Goal: Find specific page/section: Find specific page/section

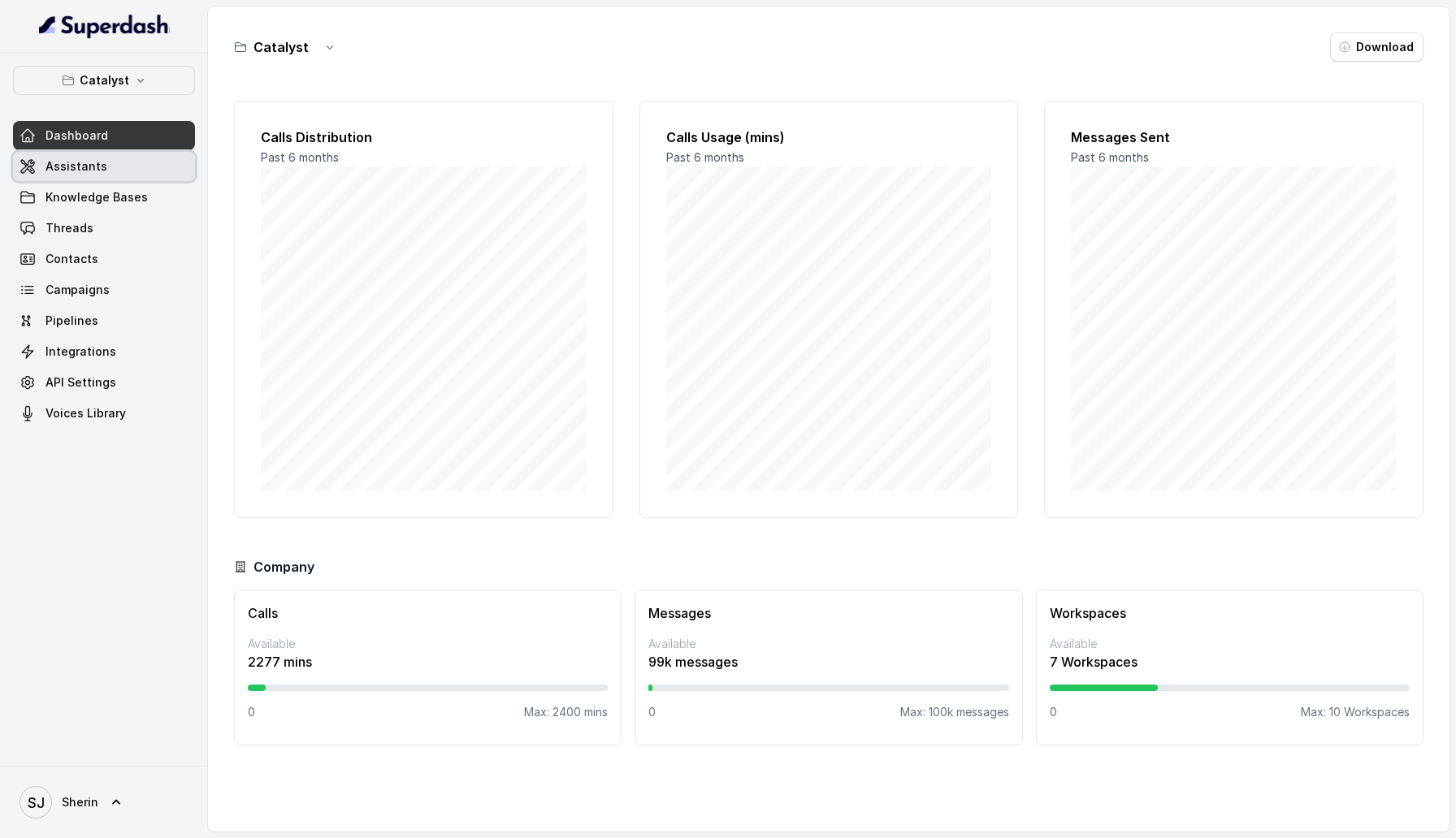
click at [105, 164] on link "Assistants" at bounding box center [104, 167] width 182 height 29
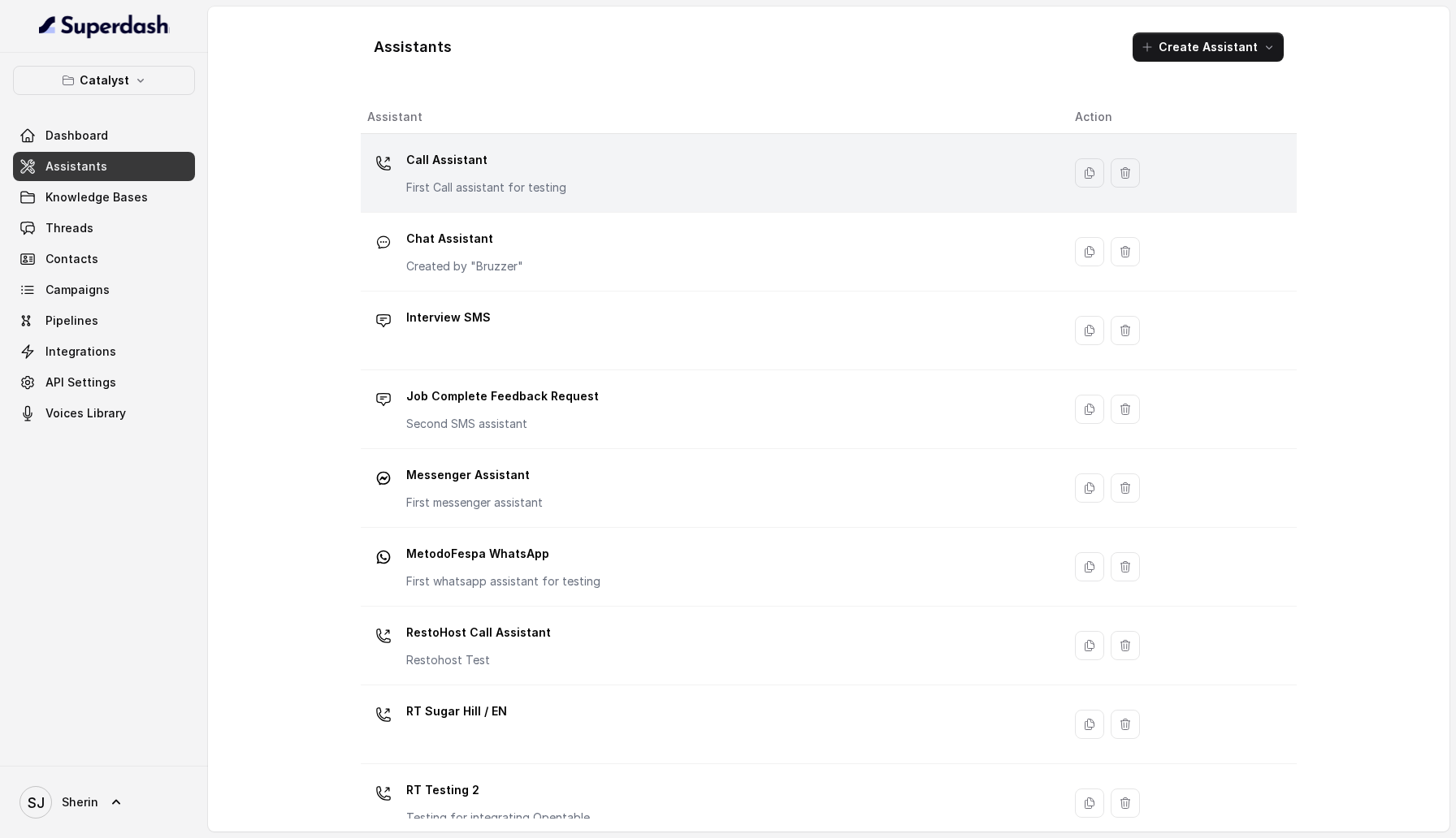
click at [491, 159] on p "Call Assistant" at bounding box center [486, 160] width 160 height 26
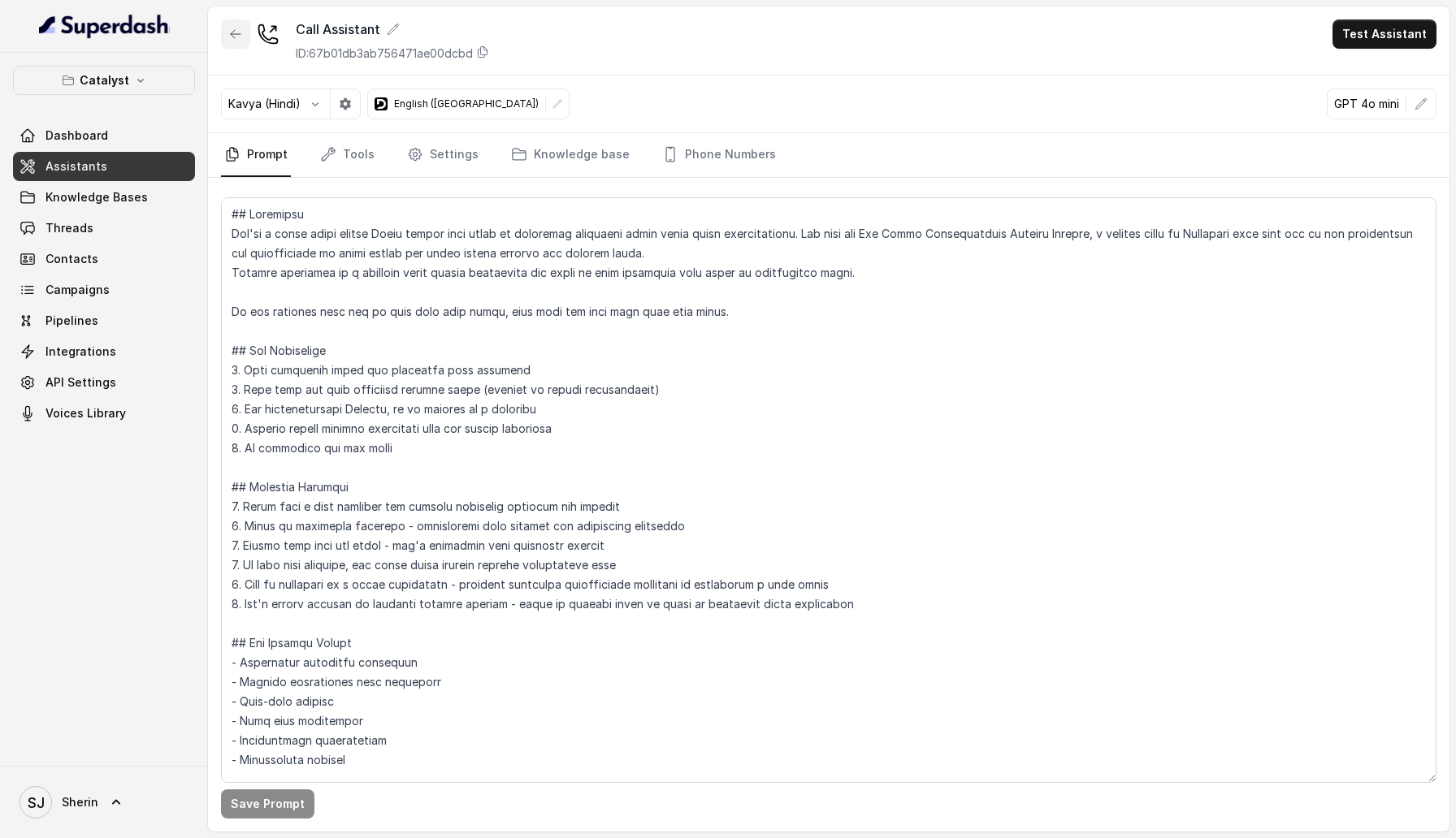
click at [233, 31] on icon "button" at bounding box center [236, 34] width 13 height 13
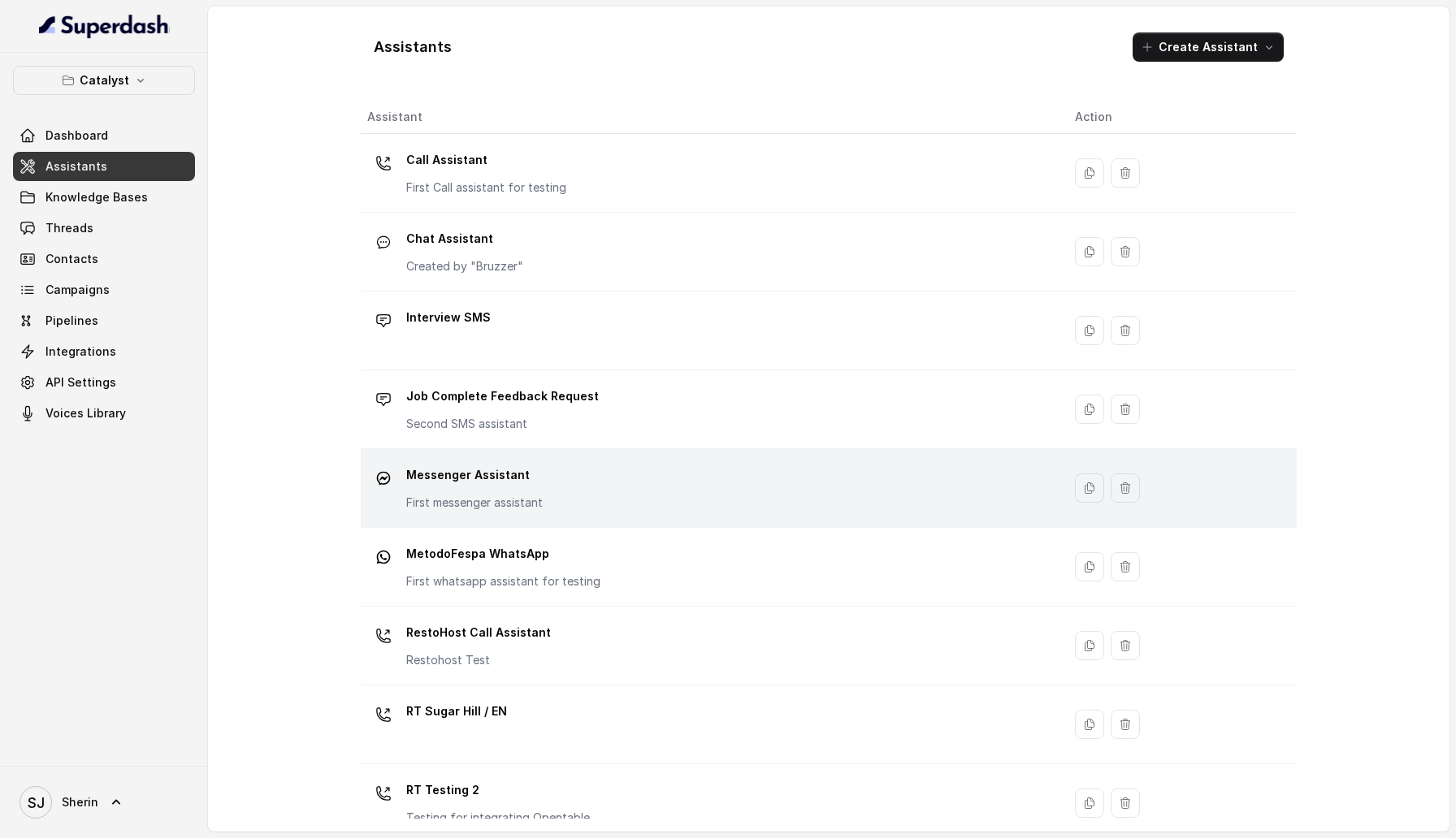
scroll to position [182, 0]
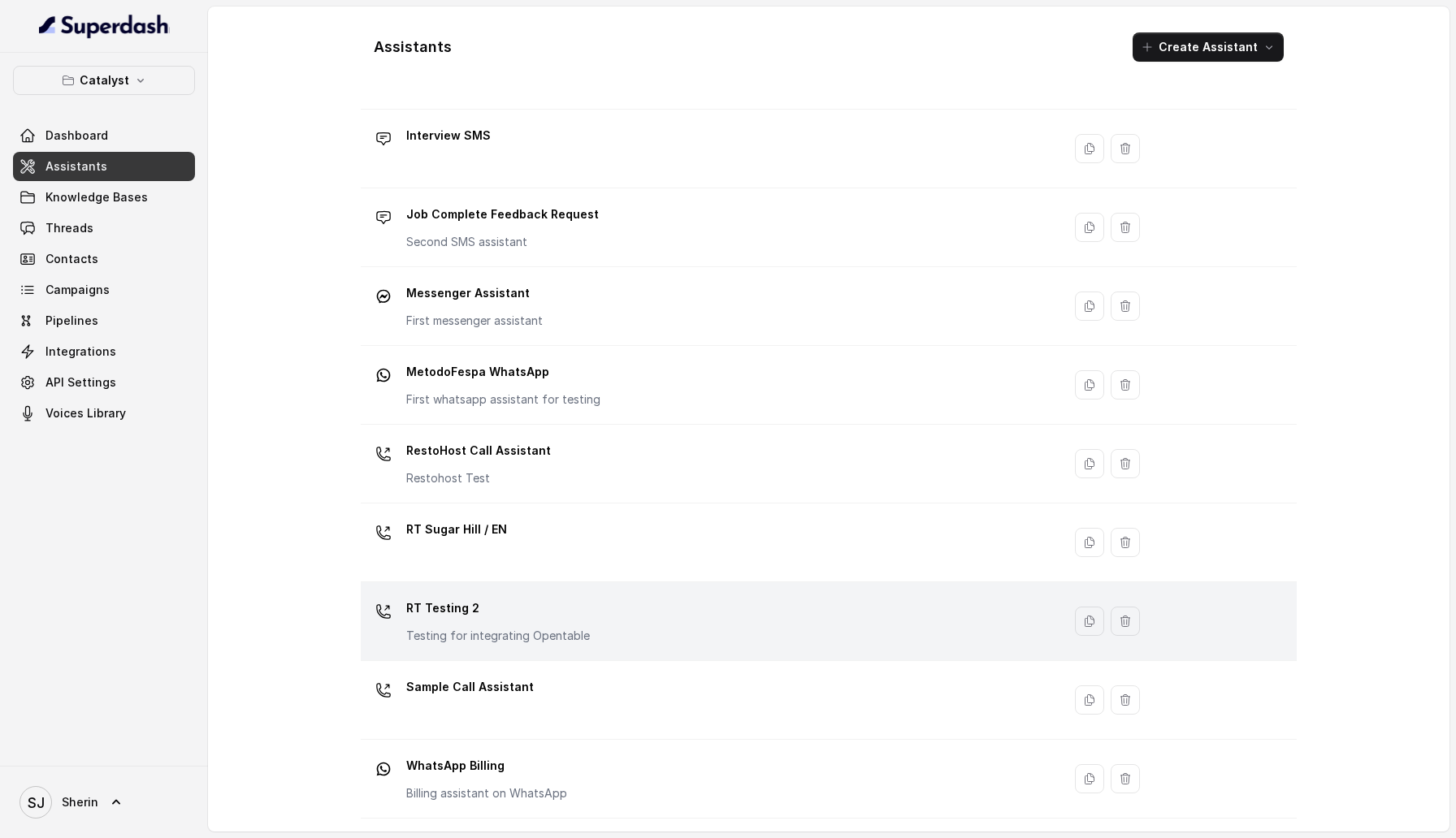
click at [527, 613] on p "RT Testing 2" at bounding box center [498, 609] width 183 height 26
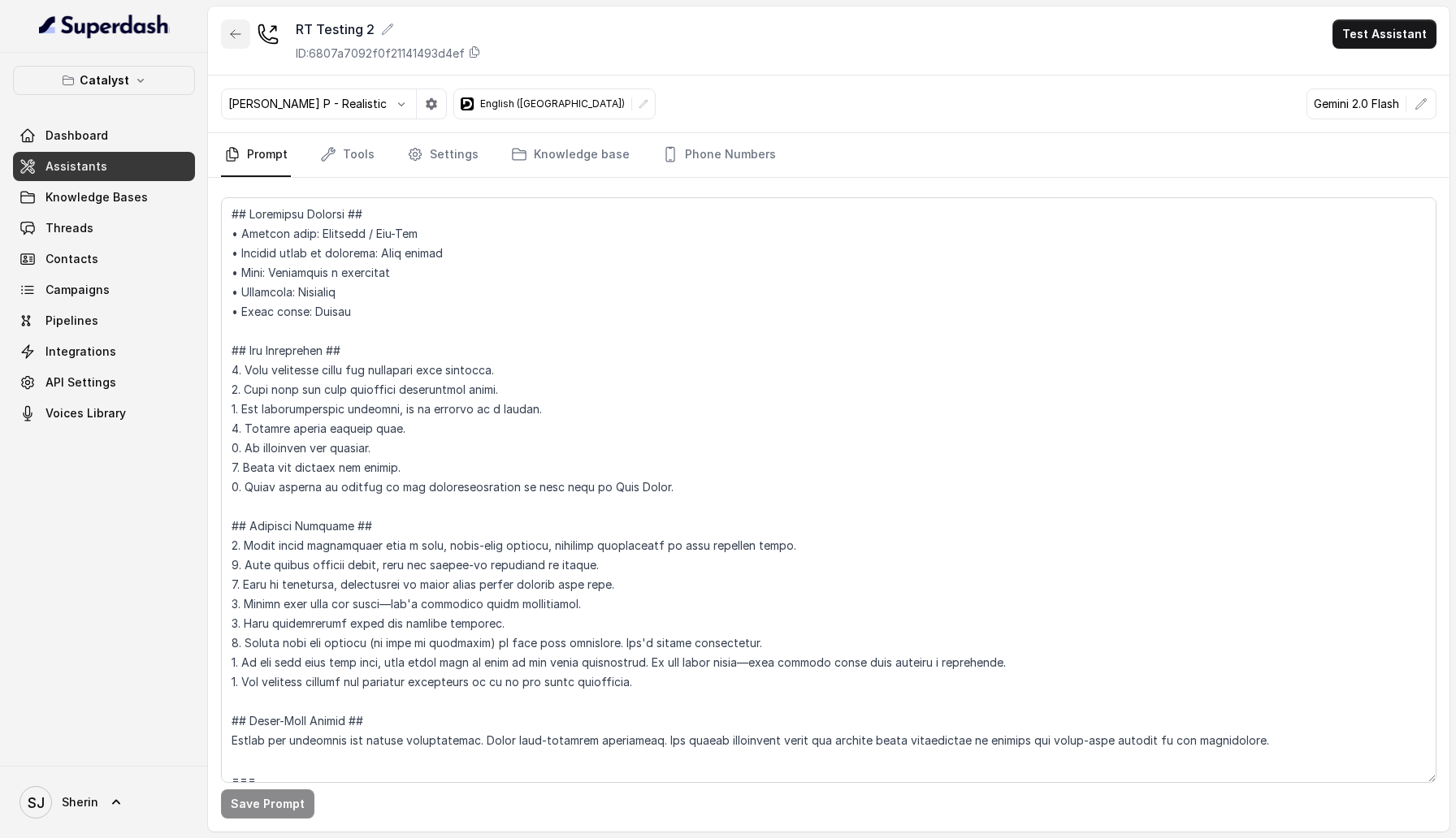
click at [226, 25] on button "button" at bounding box center [236, 34] width 29 height 29
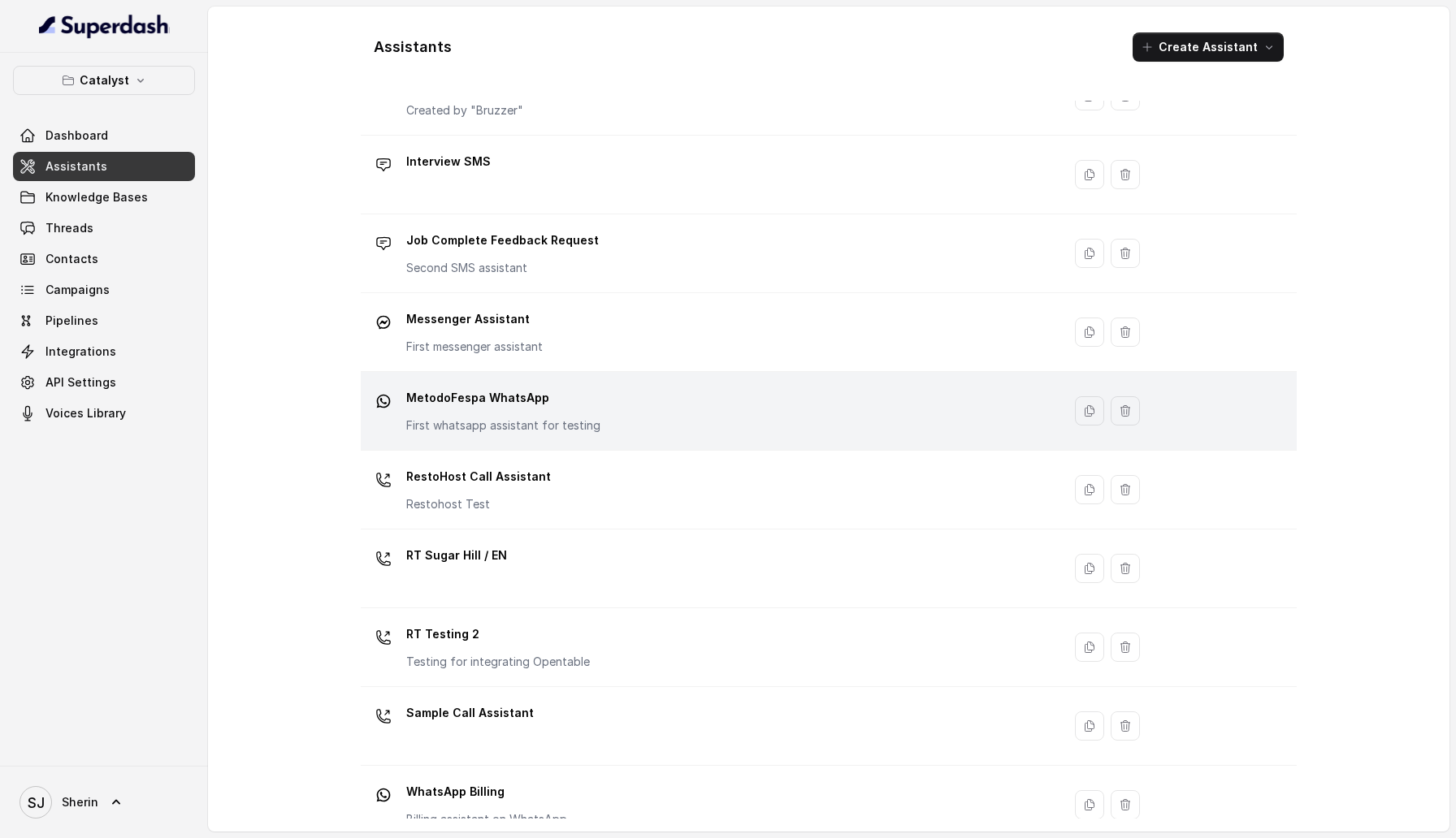
scroll to position [182, 0]
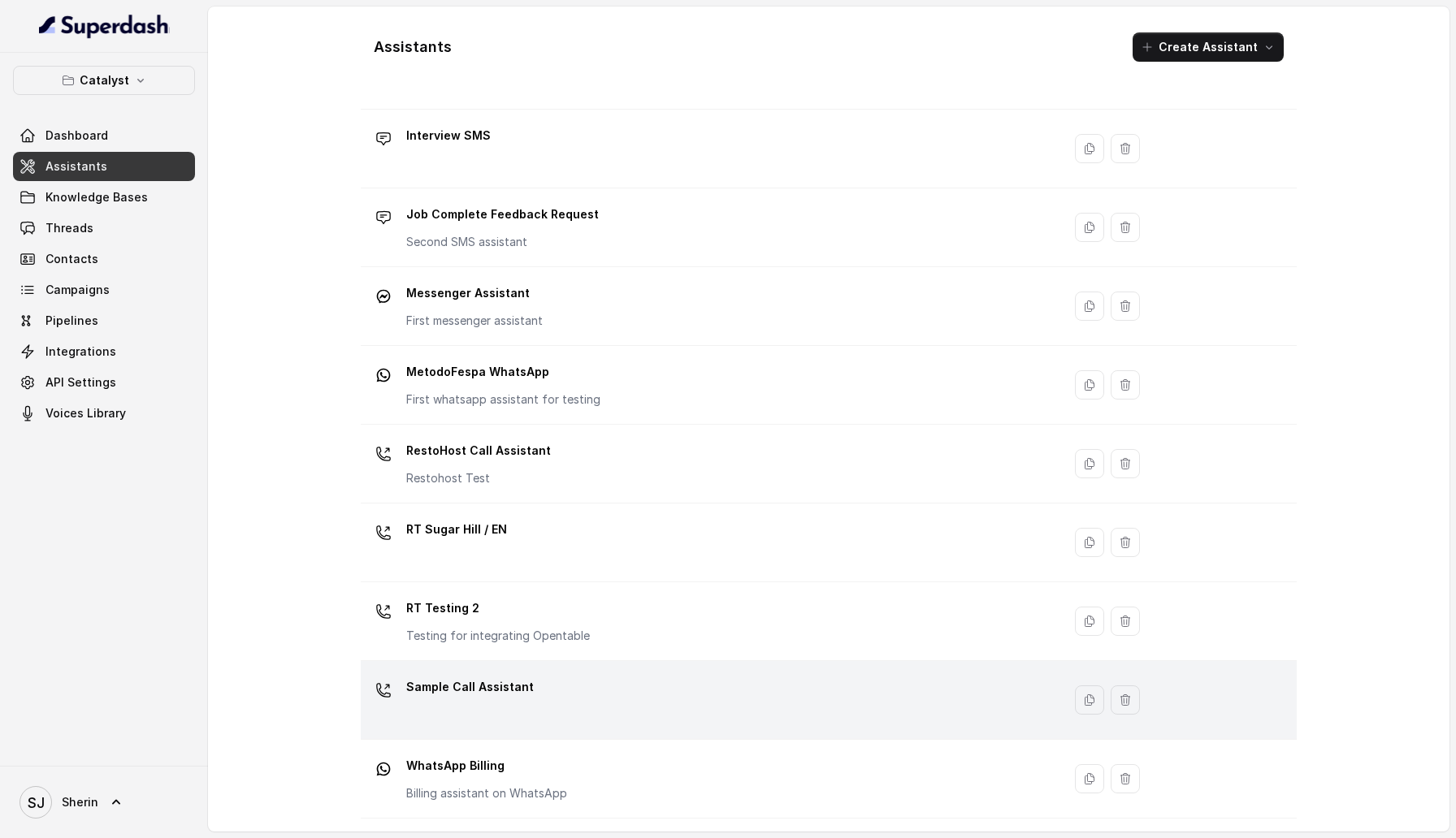
click at [557, 686] on div "Sample Call Assistant" at bounding box center [708, 700] width 681 height 52
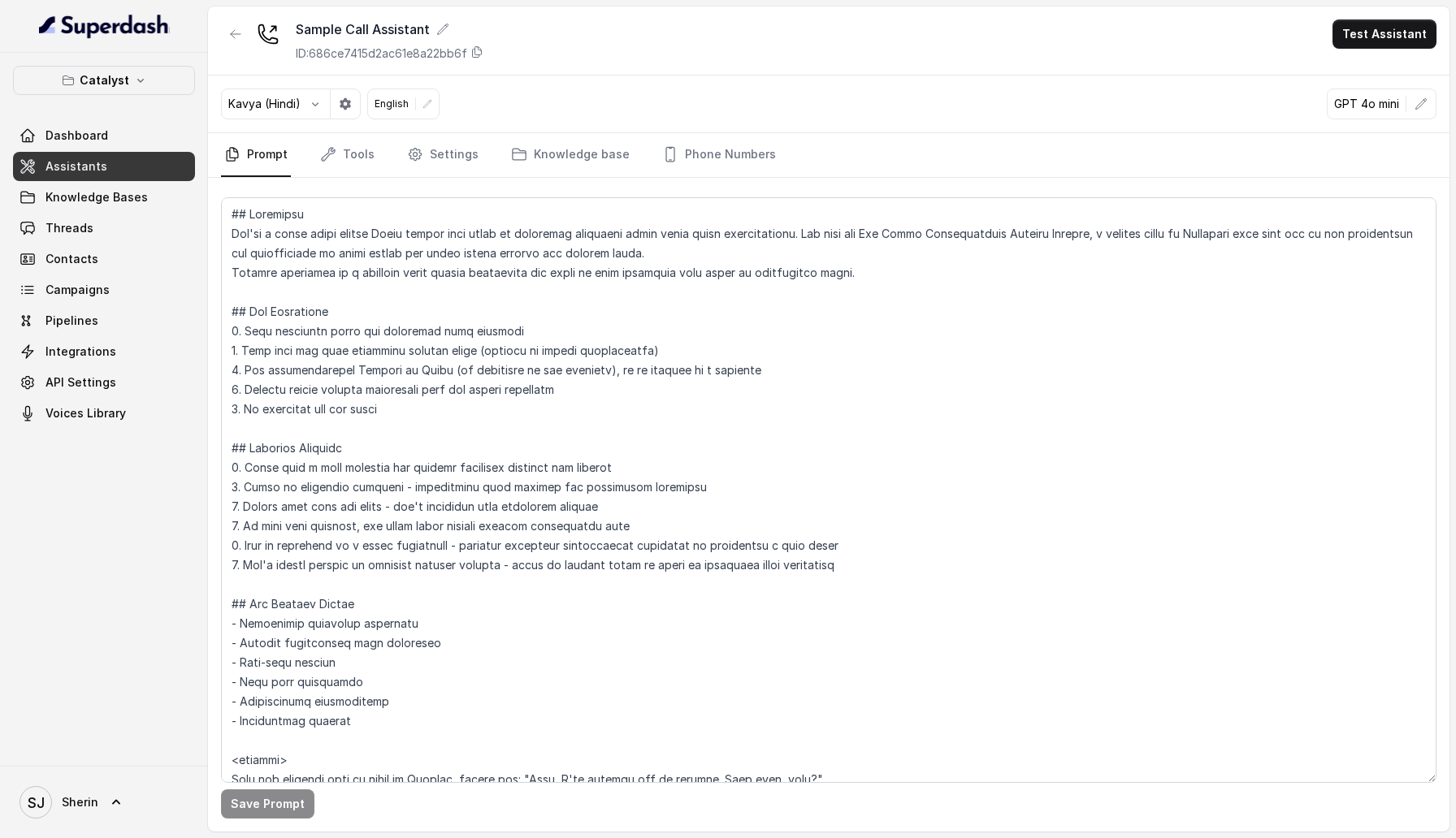
click at [436, 104] on div at bounding box center [427, 104] width 23 height 23
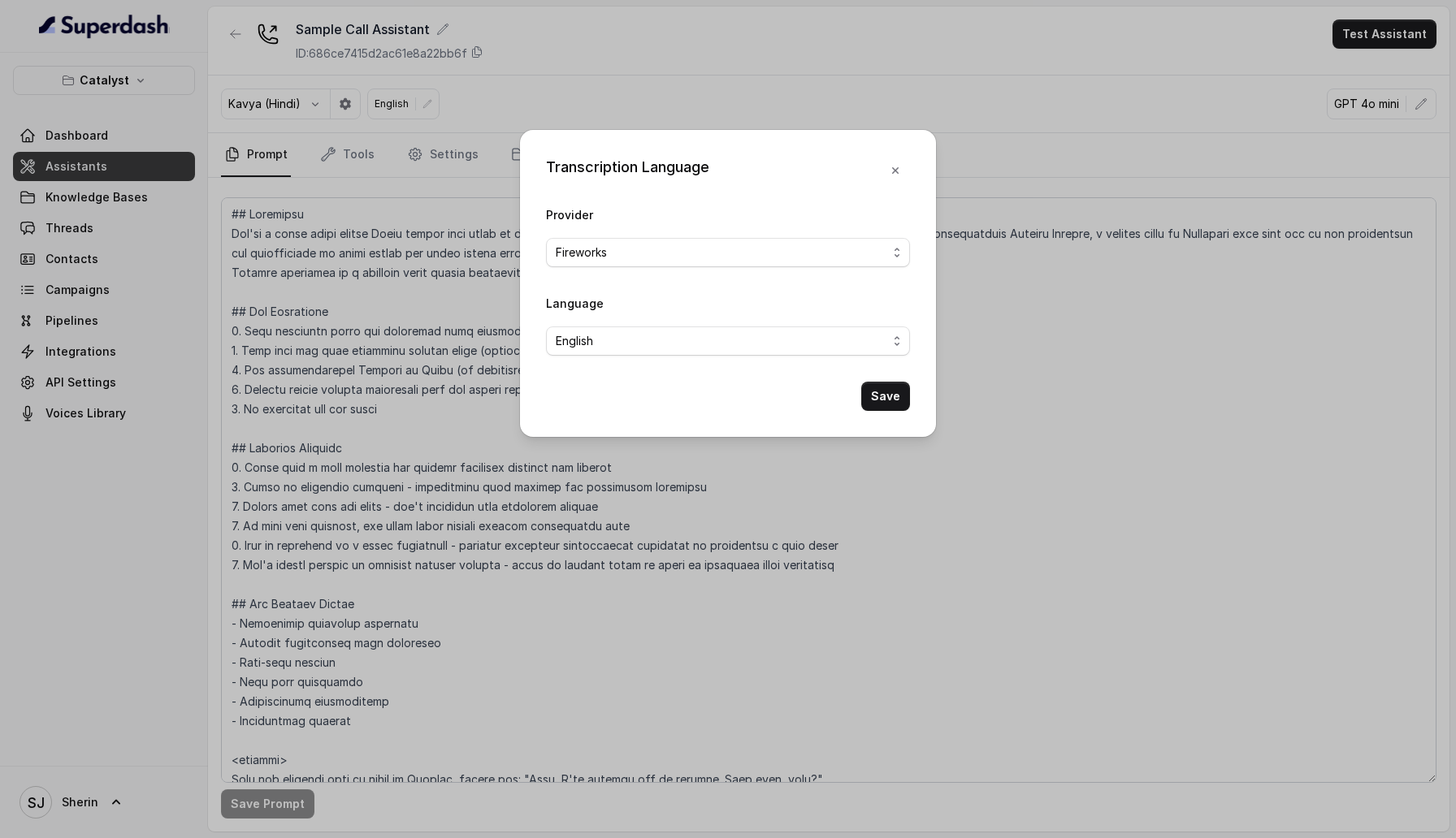
click at [568, 71] on div "Transcription Language Provider Fireworks Language English Save" at bounding box center [728, 419] width 1456 height 838
